Goal: Task Accomplishment & Management: Use online tool/utility

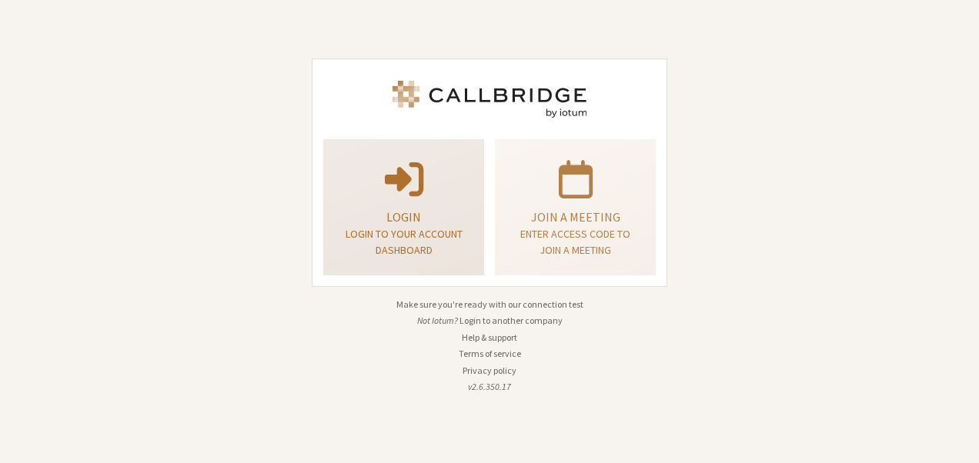
click at [427, 210] on p "Login" at bounding box center [403, 217] width 122 height 18
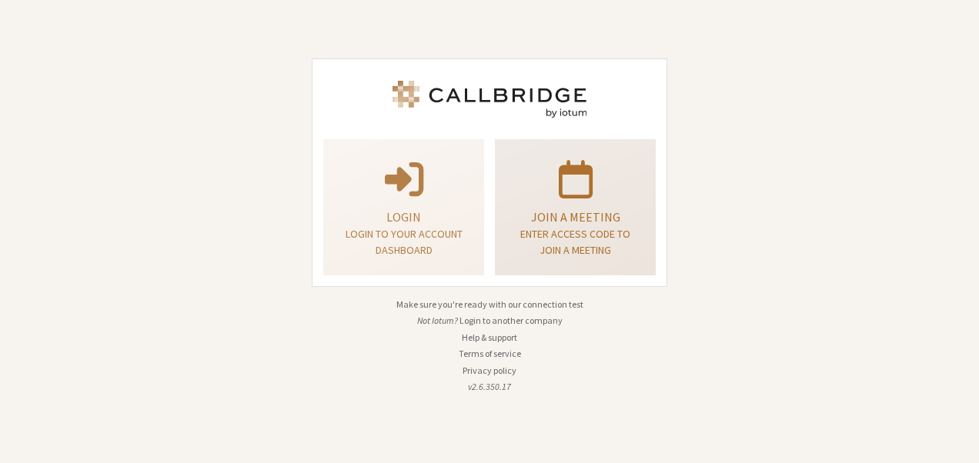
click at [558, 222] on p "Join a meeting" at bounding box center [575, 217] width 122 height 18
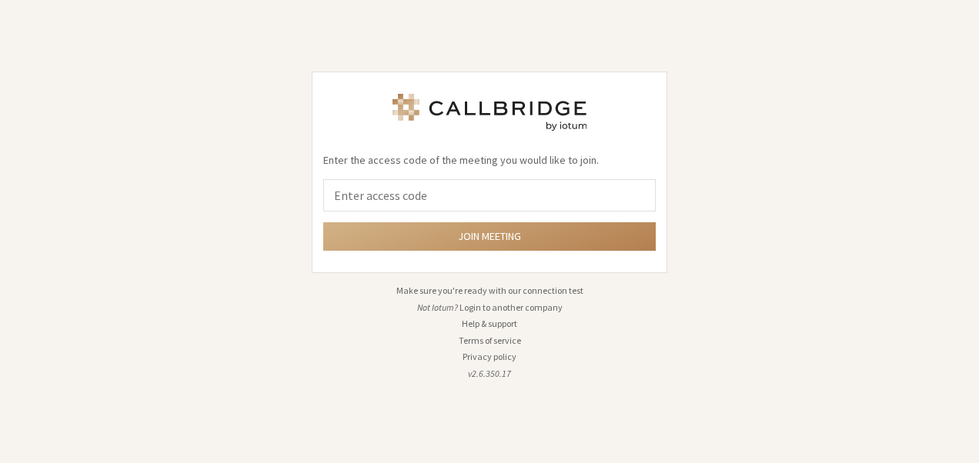
click at [543, 189] on input "tel" at bounding box center [489, 195] width 332 height 32
type input "9168685"
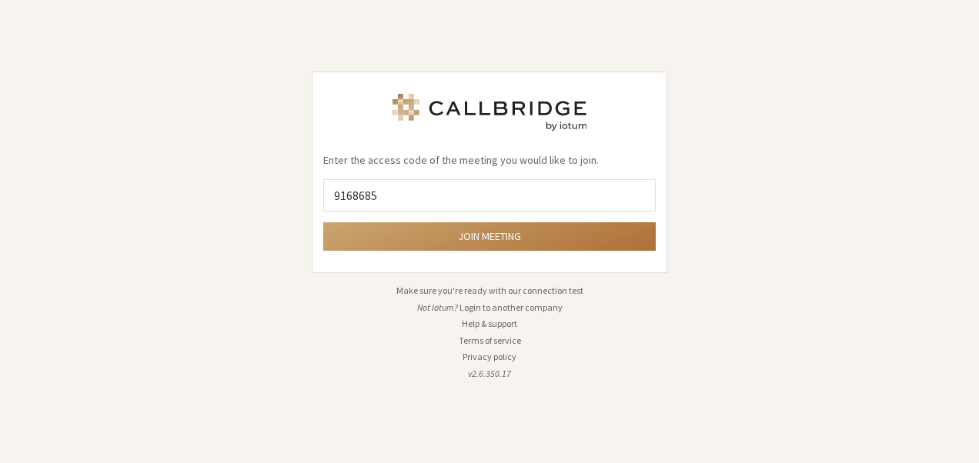
click at [497, 229] on button "Join meeting" at bounding box center [489, 236] width 332 height 28
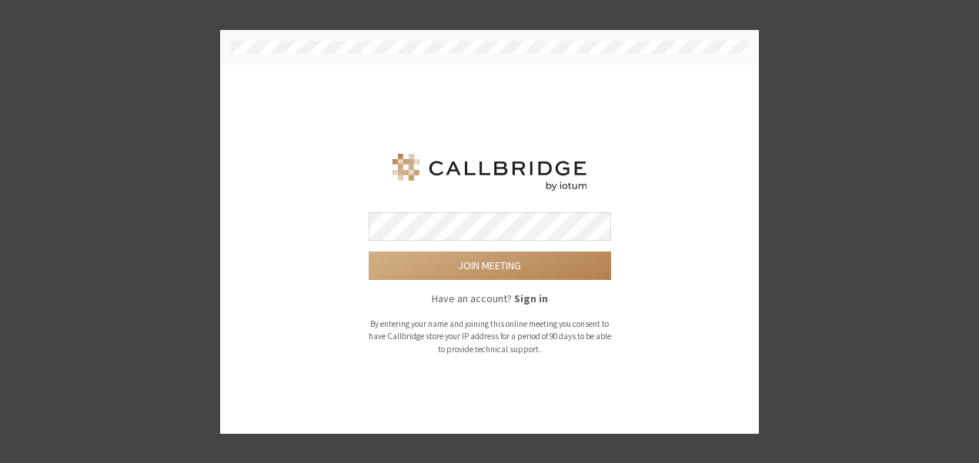
click at [369, 252] on button "Join meeting" at bounding box center [490, 266] width 242 height 28
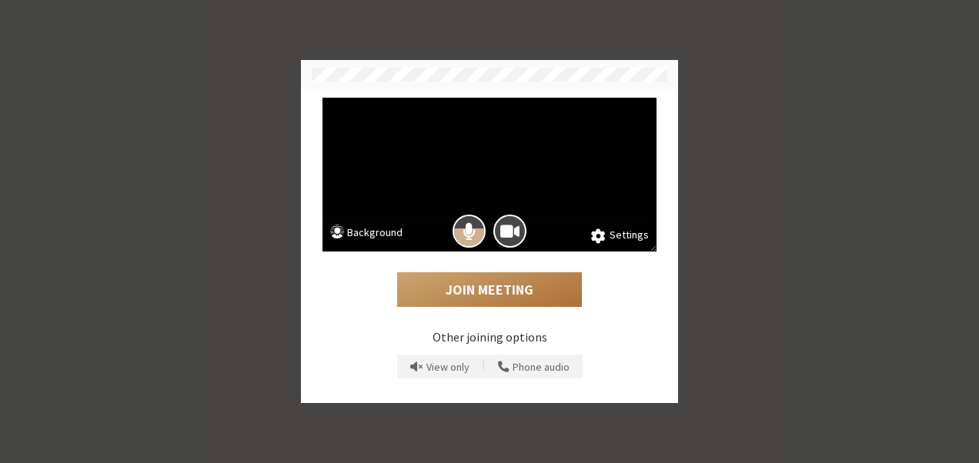
click at [517, 291] on button "Join Meeting" at bounding box center [489, 289] width 185 height 35
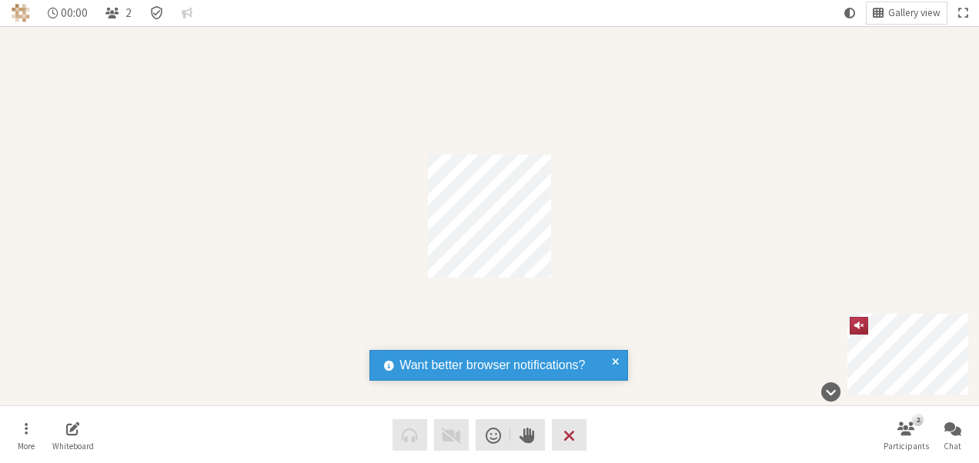
click at [617, 363] on span at bounding box center [615, 365] width 7 height 18
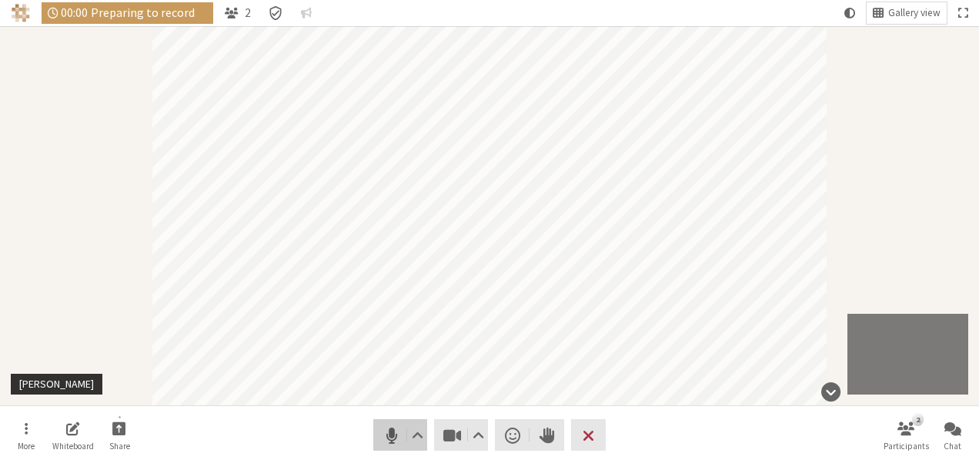
click at [379, 431] on button "Audio" at bounding box center [400, 435] width 54 height 32
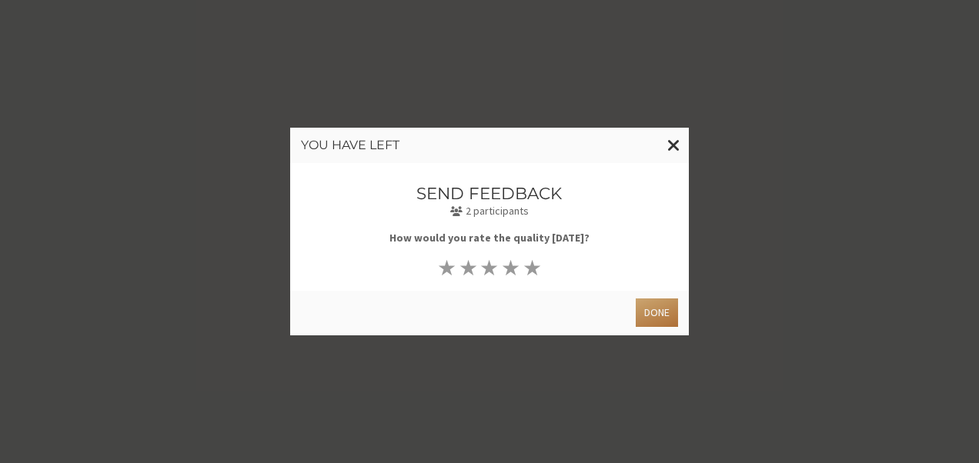
click at [648, 309] on button "Done" at bounding box center [657, 313] width 42 height 28
